Goal: Find specific page/section: Find specific page/section

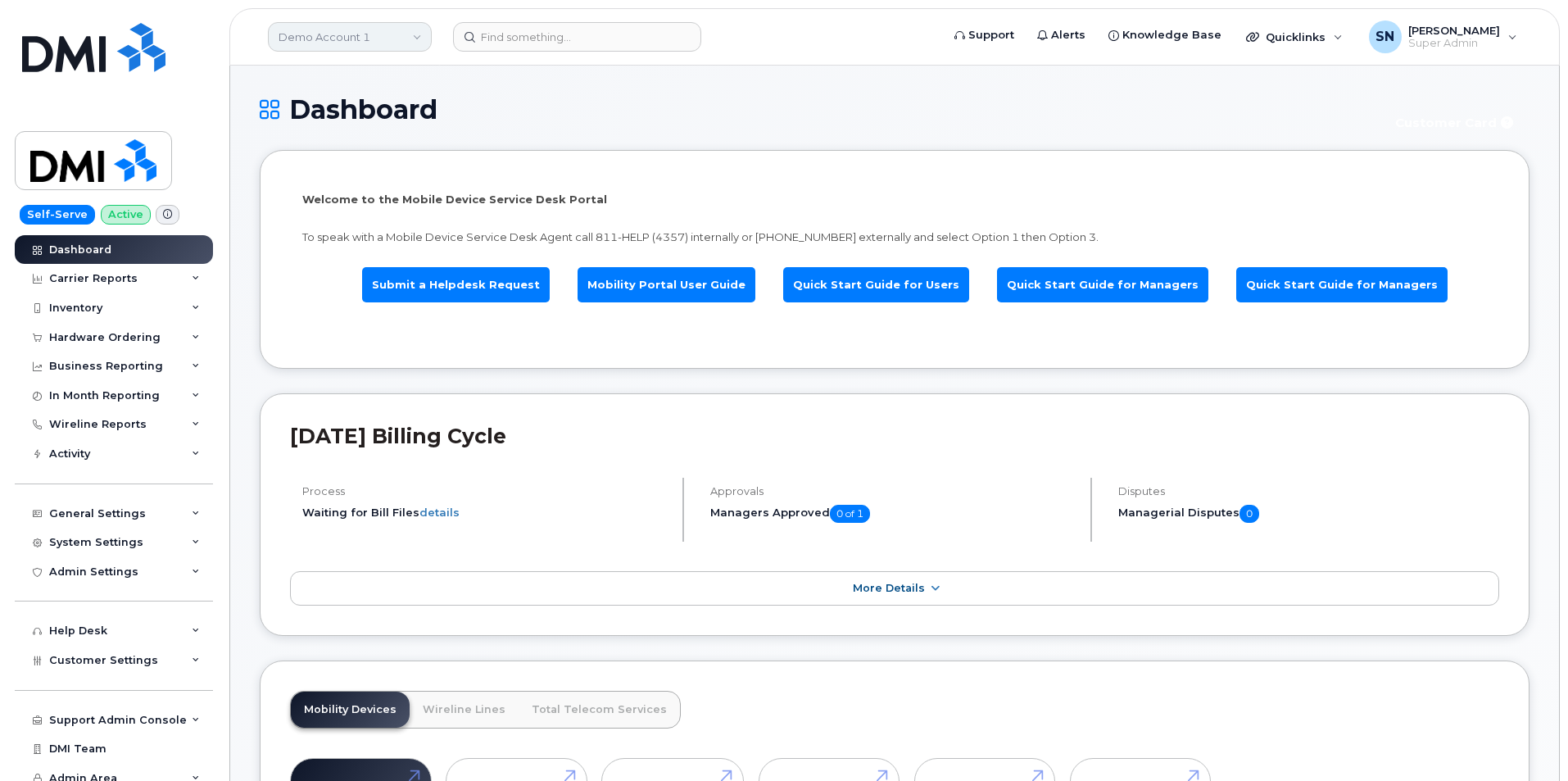
click at [379, 41] on link "Demo Account 1" at bounding box center [350, 36] width 164 height 30
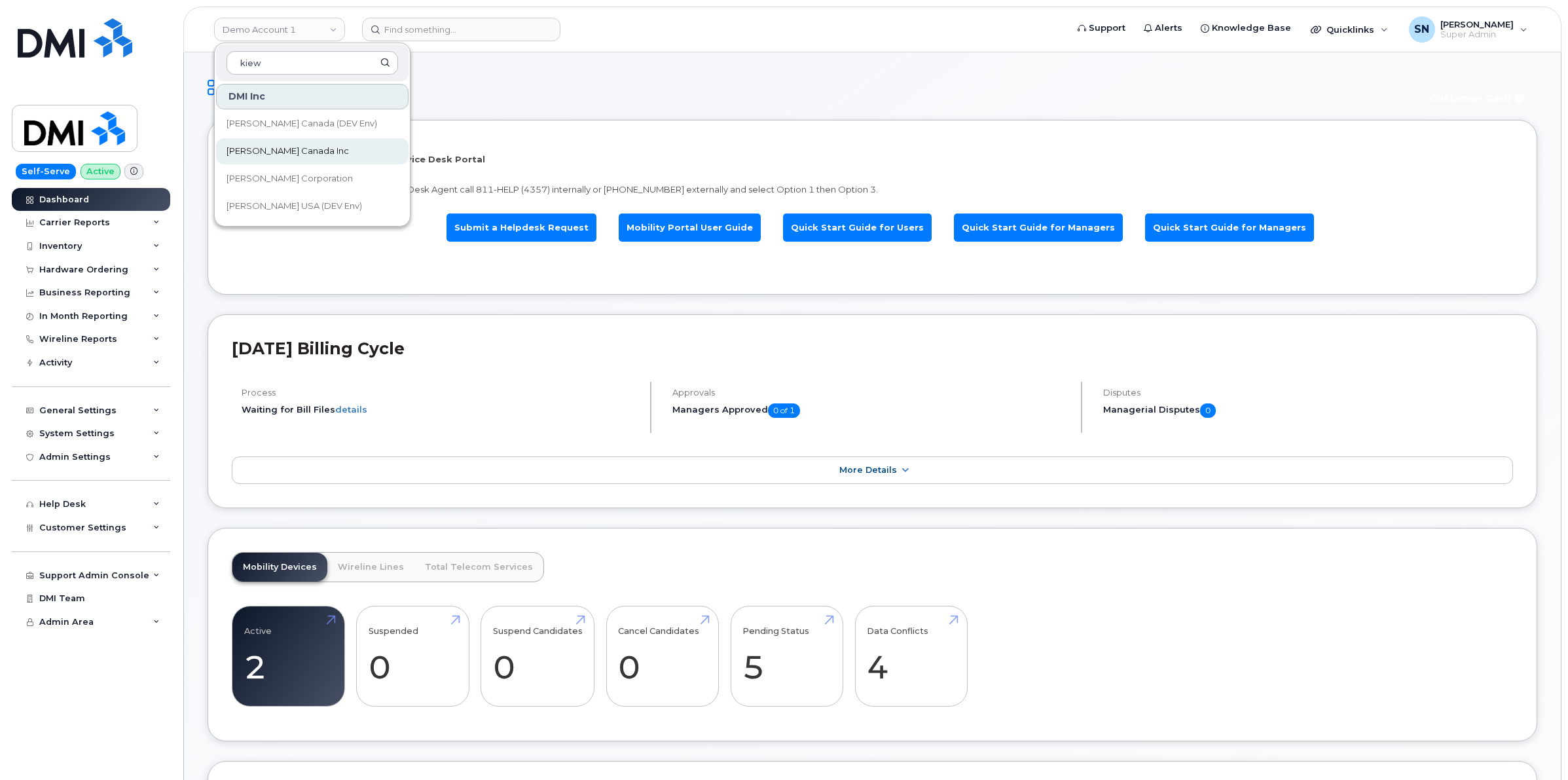
type input "kiew"
click at [309, 142] on link "[PERSON_NAME] Canada Inc" at bounding box center [313, 151] width 193 height 26
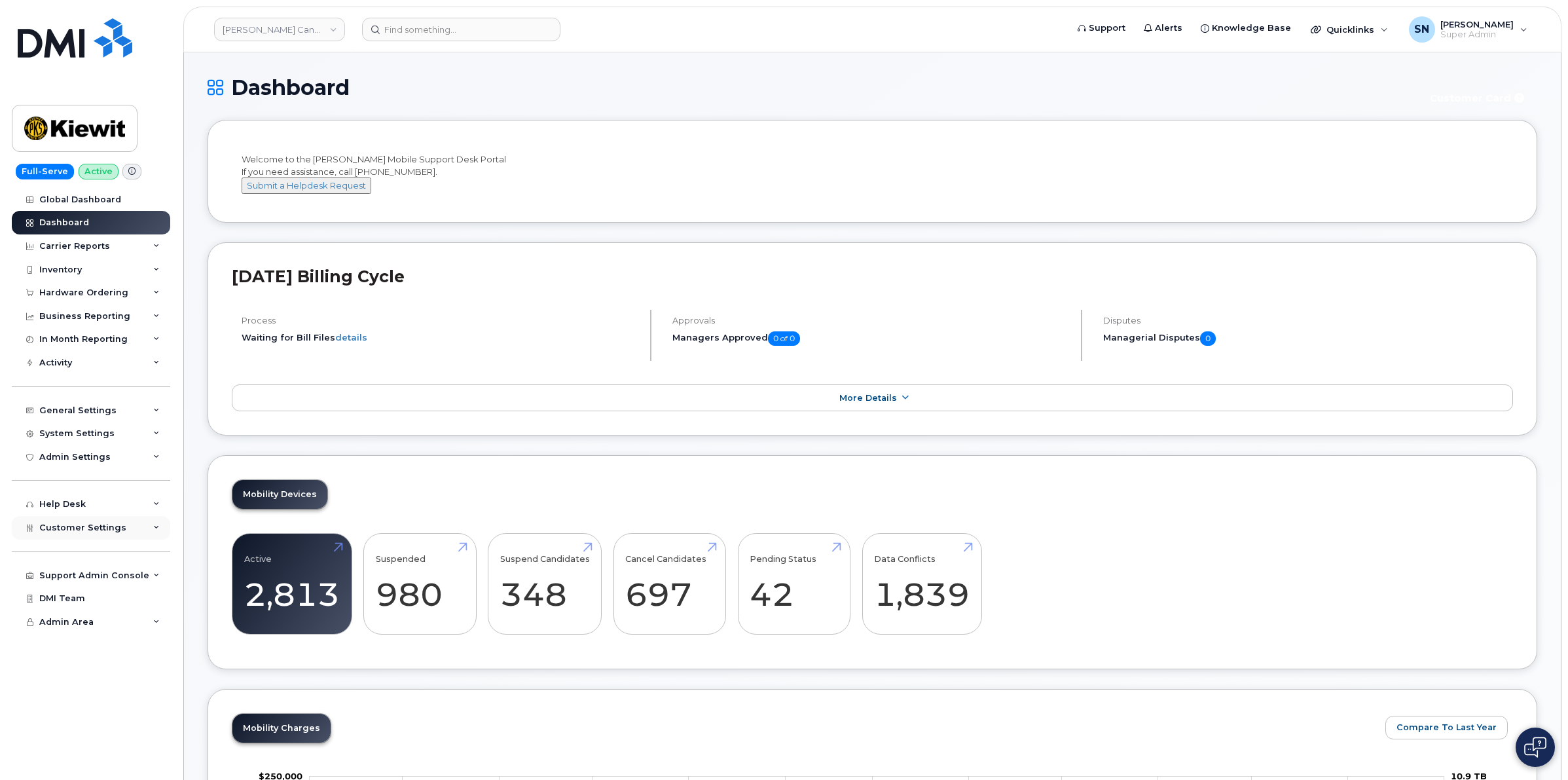
click at [131, 540] on div "Customer Settings" at bounding box center [90, 528] width 158 height 24
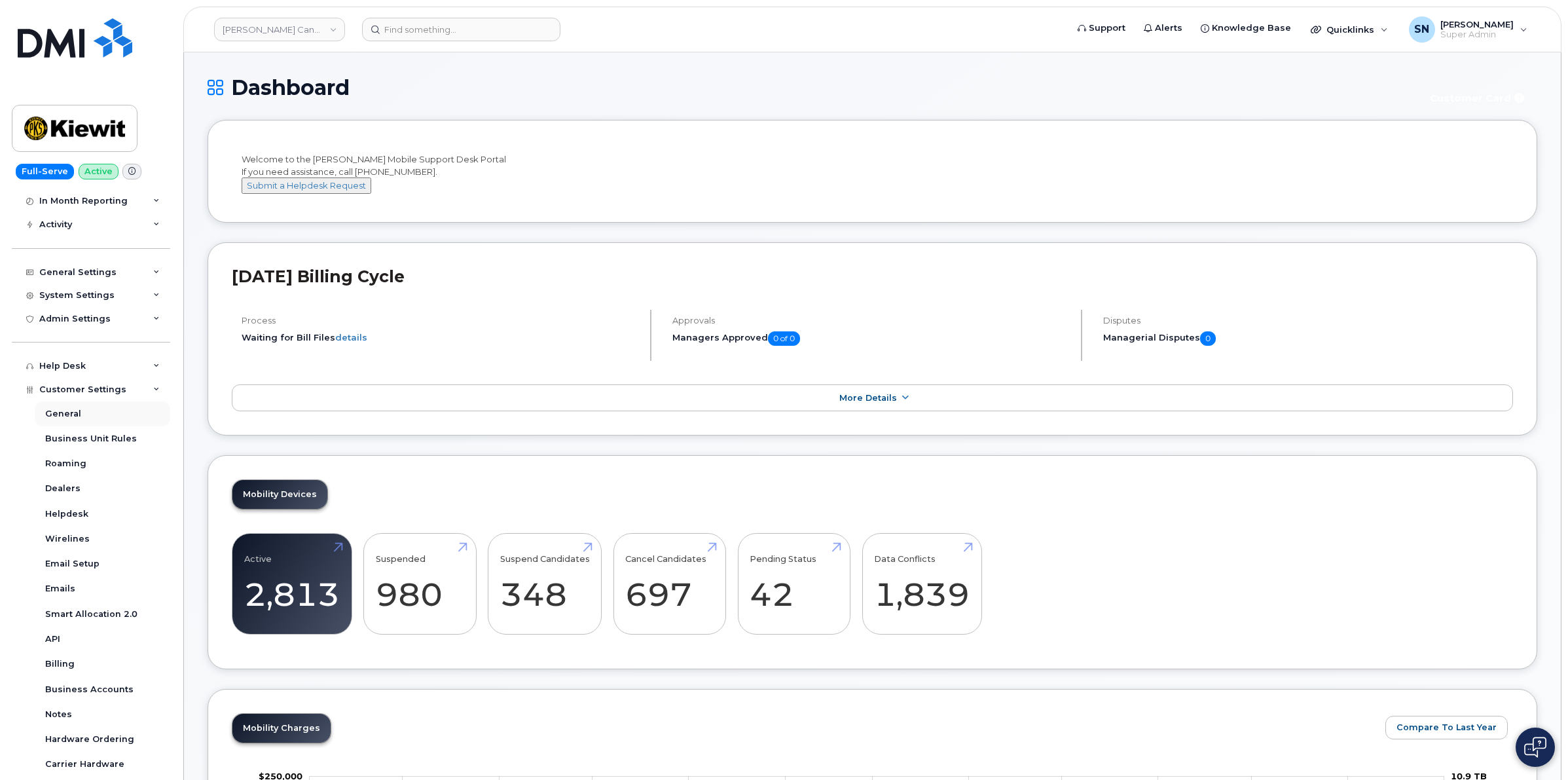
scroll to position [235, 0]
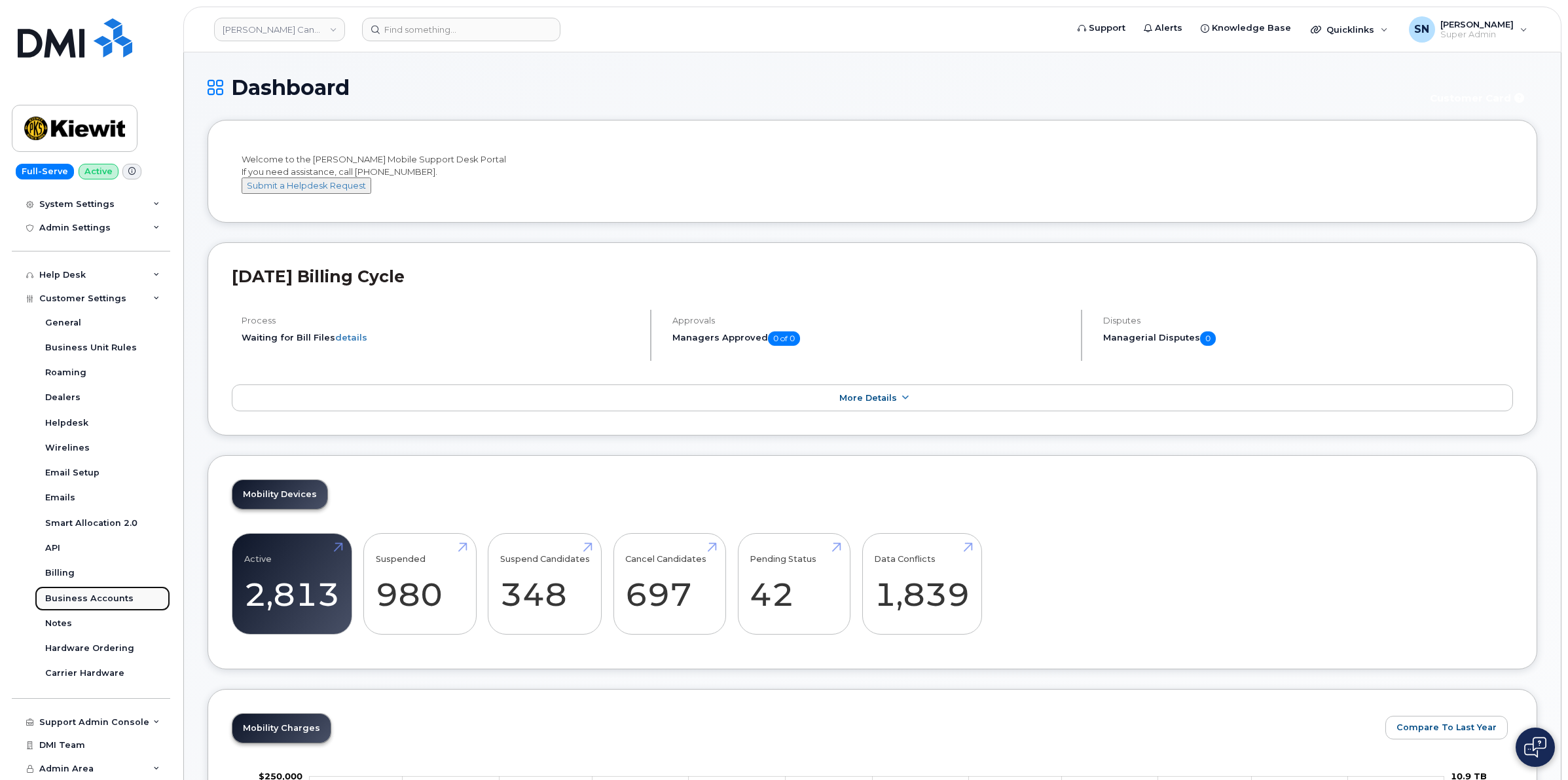
click at [119, 601] on div "Business Accounts" at bounding box center [89, 598] width 88 height 11
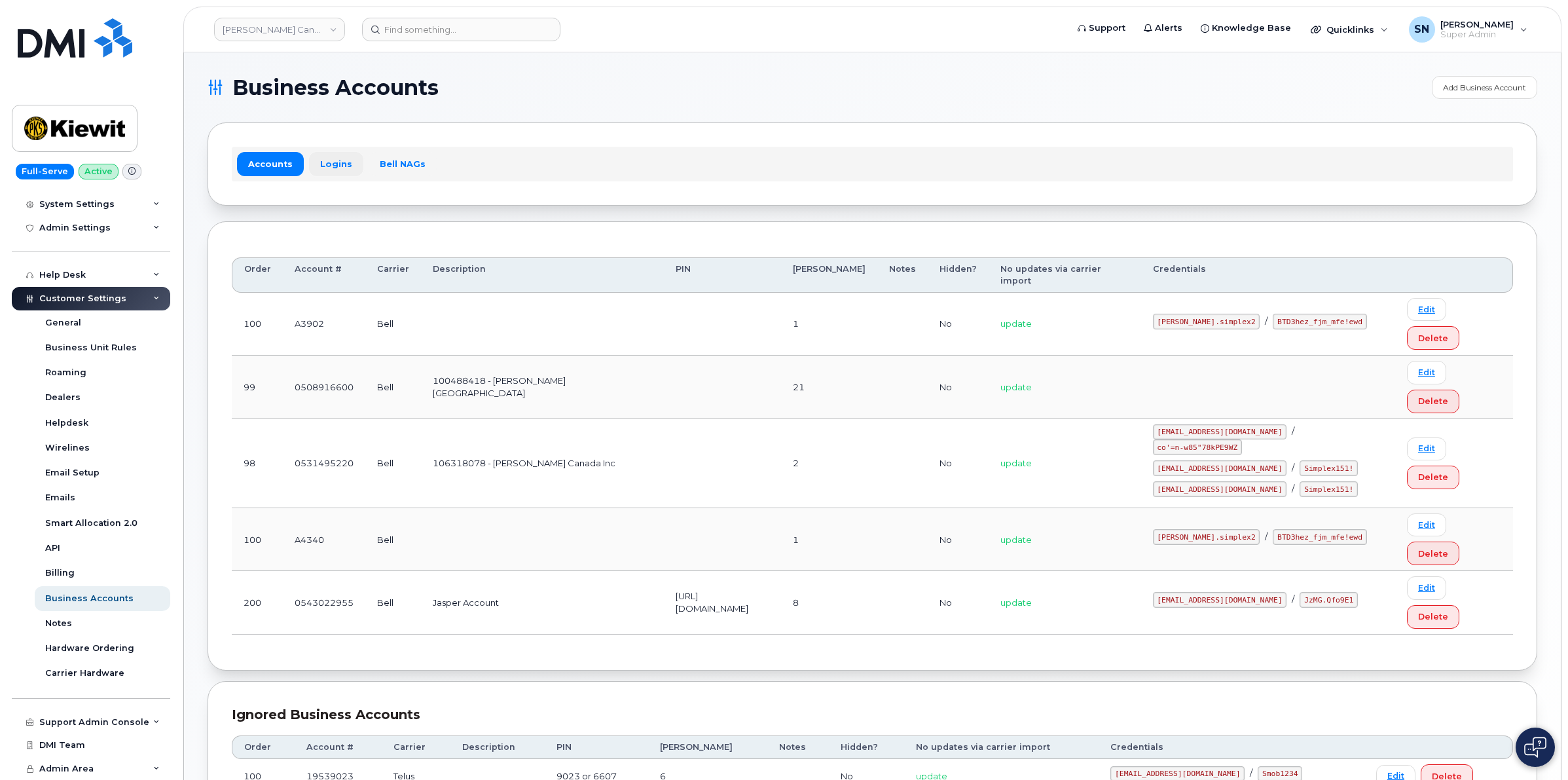
click at [323, 161] on link "Logins" at bounding box center [336, 163] width 55 height 24
